Goal: Book appointment/travel/reservation

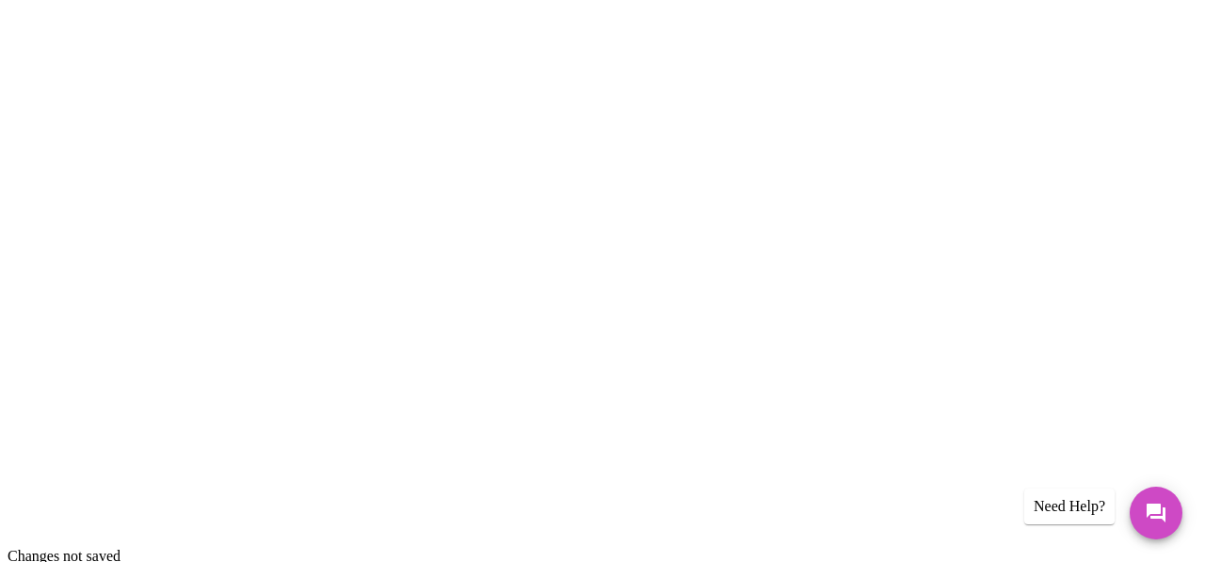
scroll to position [270, 0]
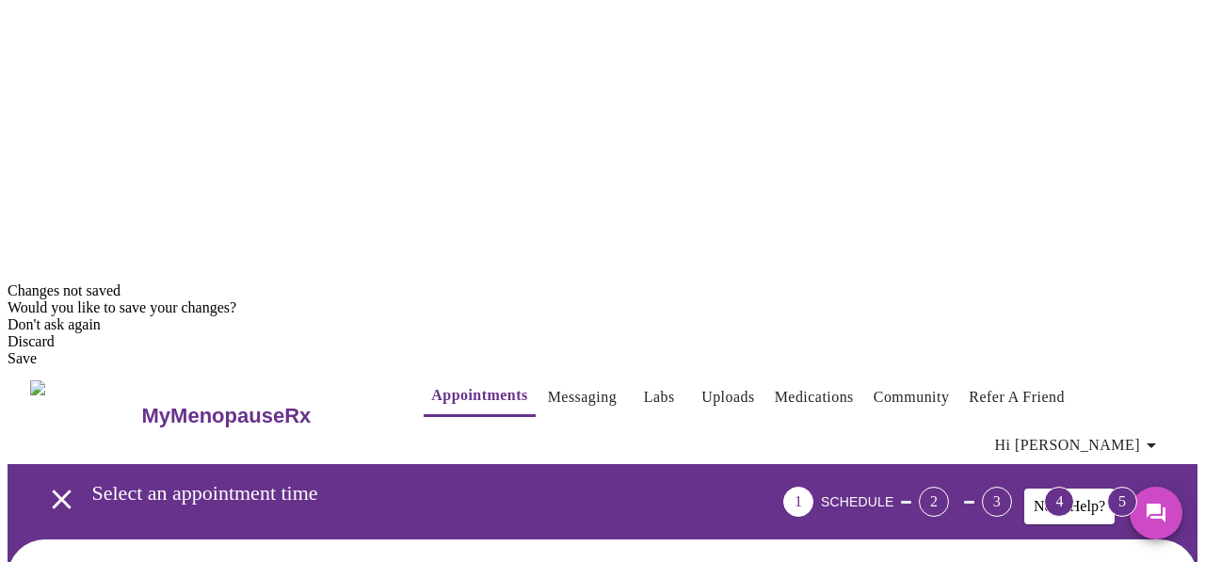
scroll to position [423, 0]
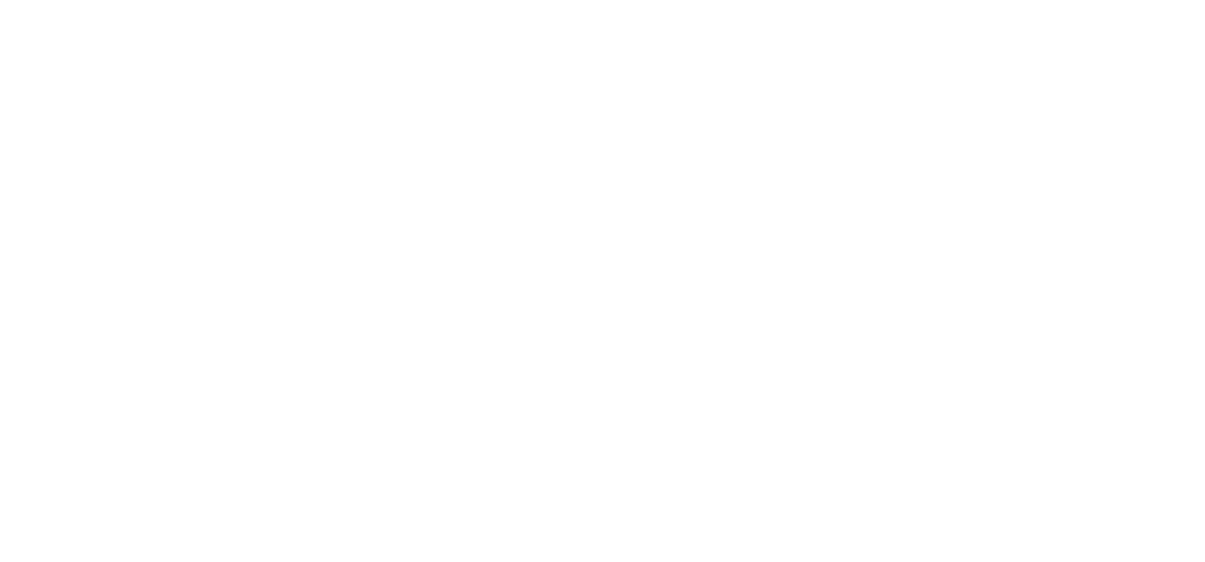
scroll to position [18, 0]
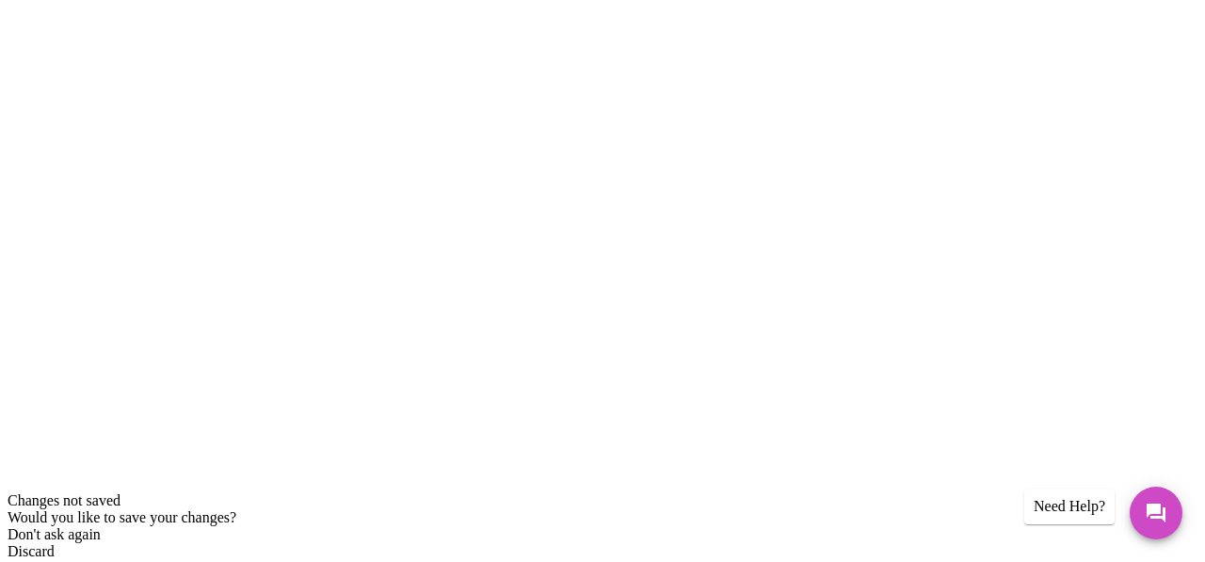
scroll to position [267, 0]
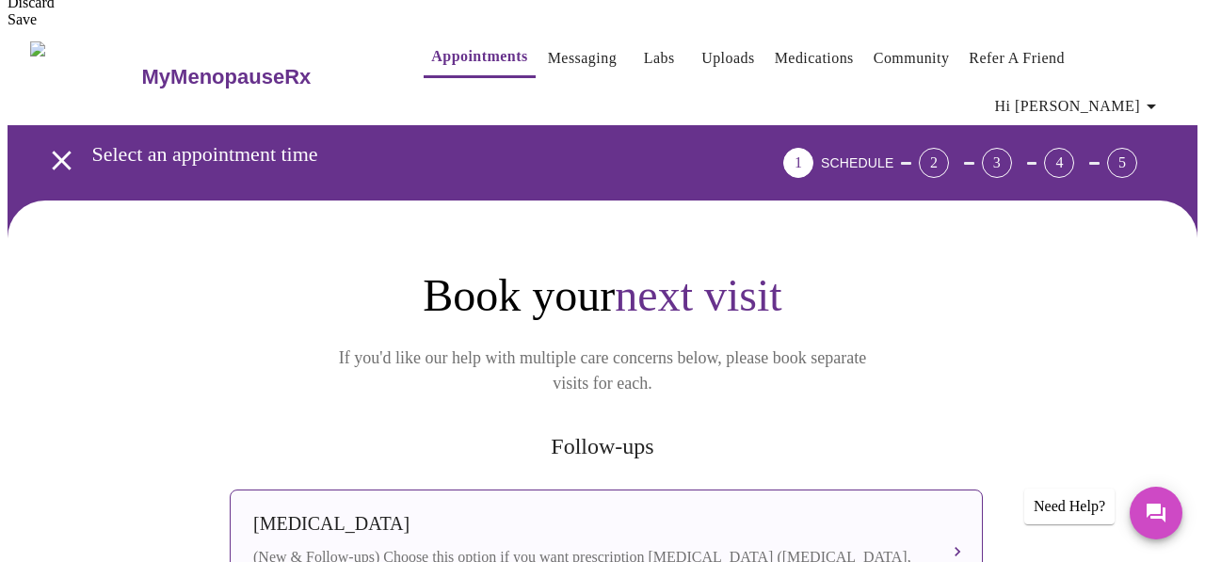
scroll to position [817, 0]
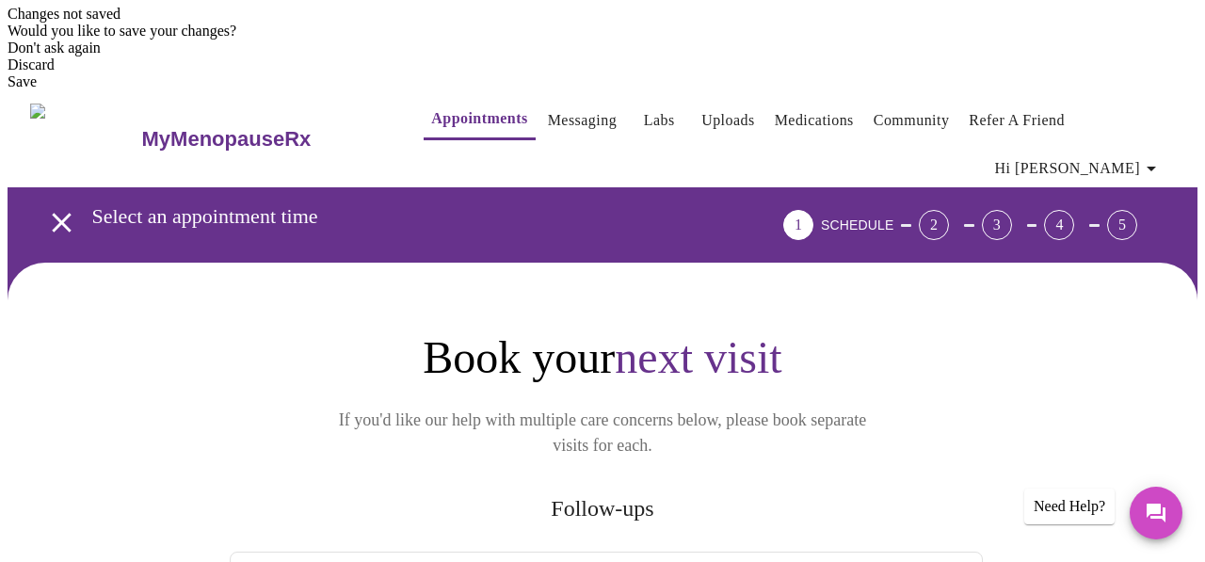
scroll to position [754, 0]
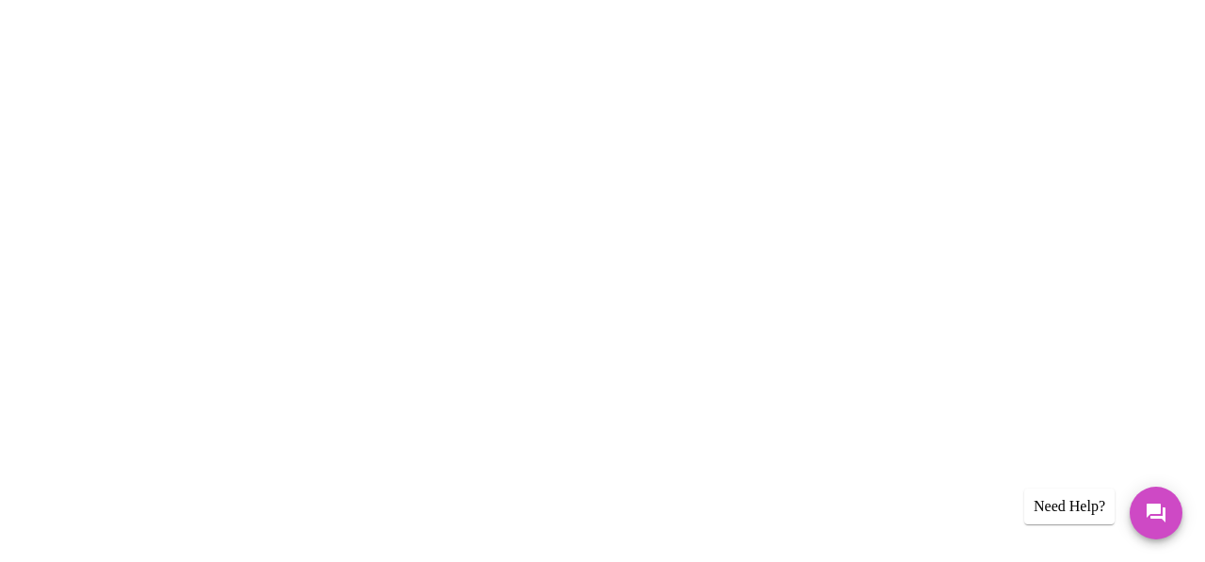
scroll to position [31, 0]
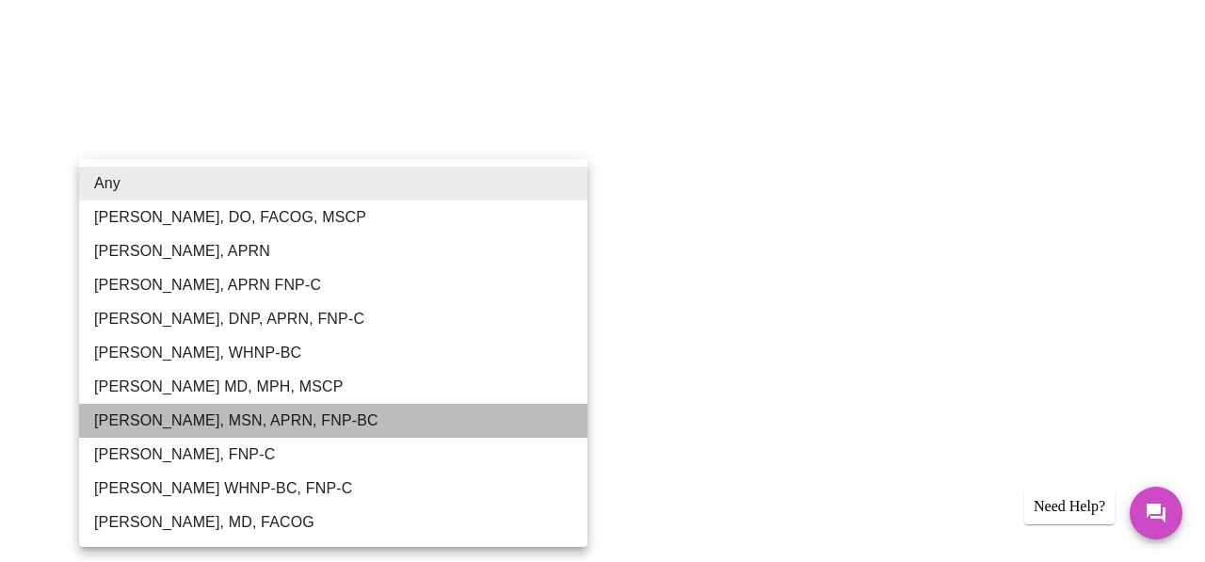
click at [272, 416] on li "[PERSON_NAME], MSN, APRN, FNP-BC" at bounding box center [333, 421] width 509 height 34
type input "[PERSON_NAME], MSN, APRN, FNP-BC"
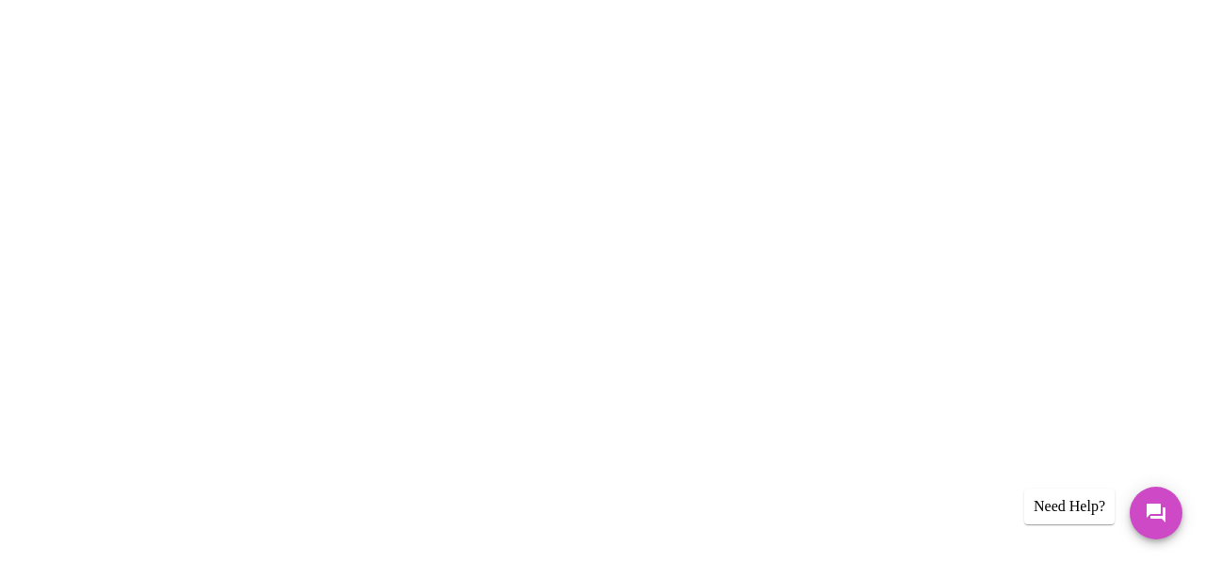
scroll to position [170, 0]
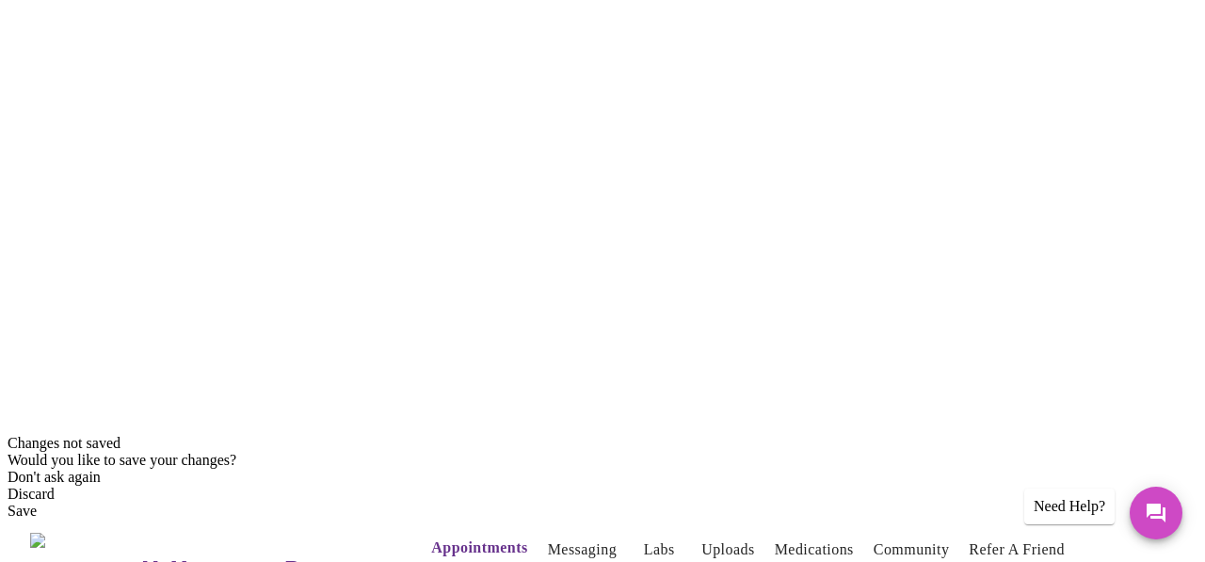
scroll to position [318, 0]
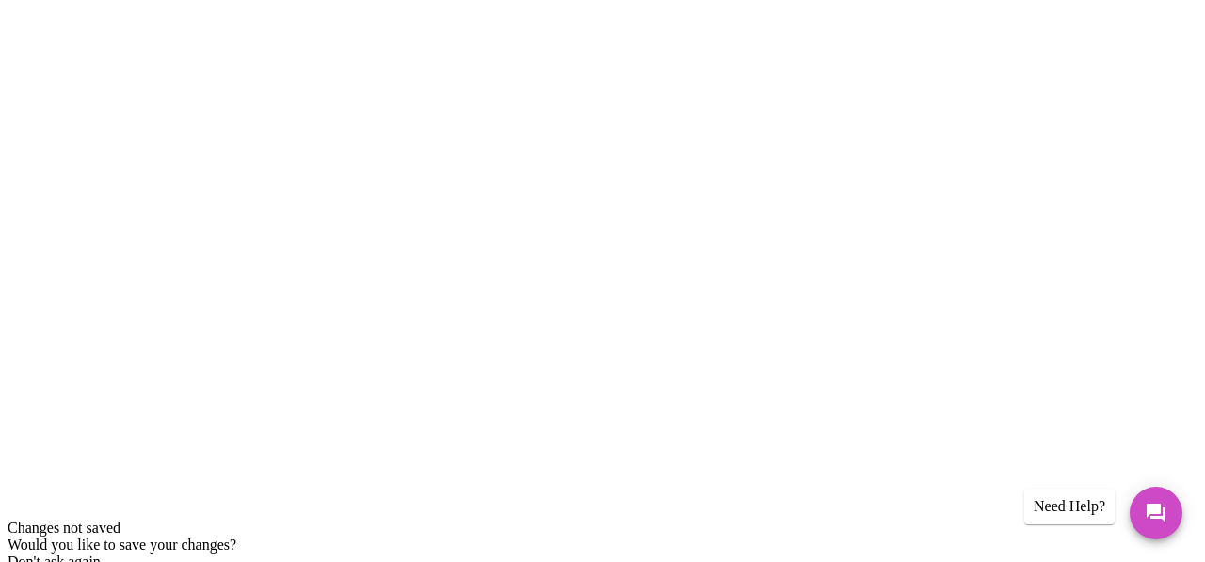
scroll to position [235, 0]
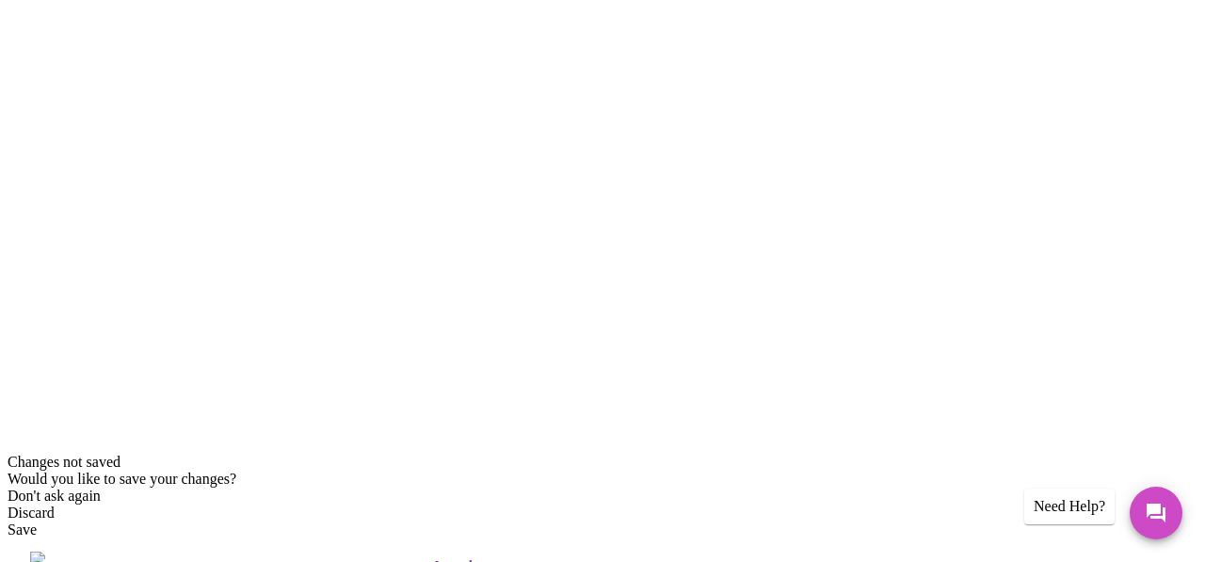
scroll to position [302, 0]
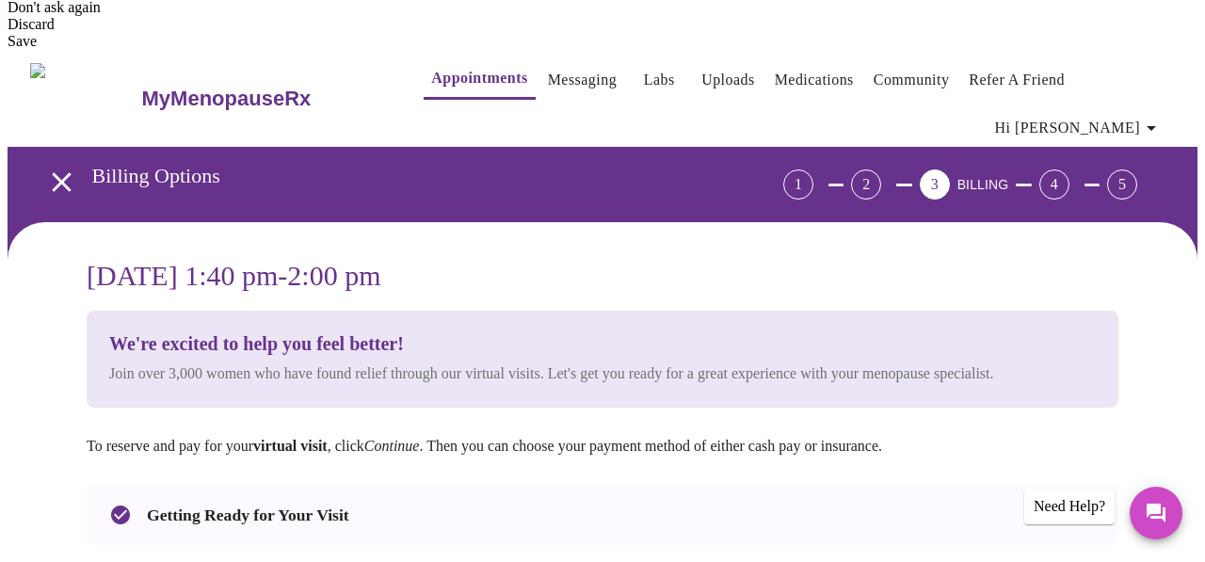
scroll to position [794, 0]
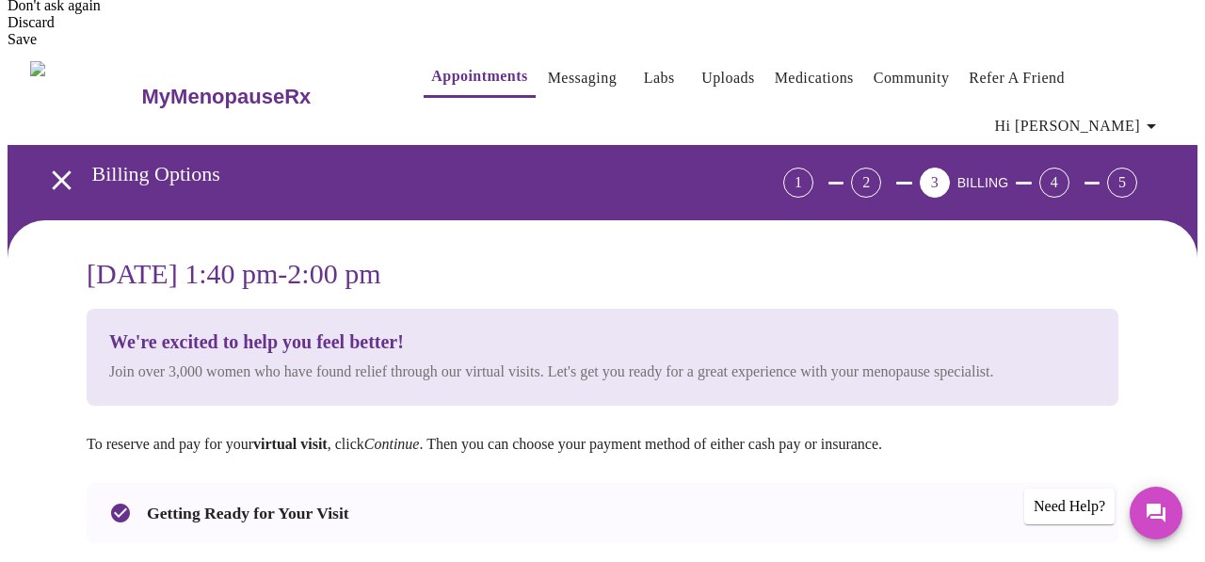
checkbox input "true"
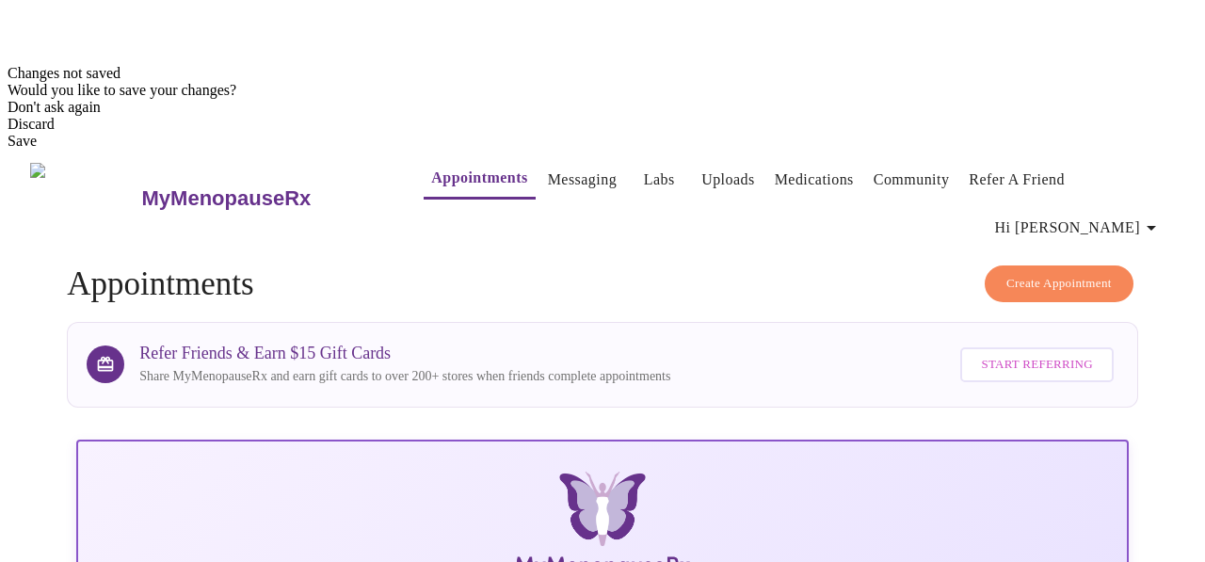
scroll to position [690, 0]
